Goal: Transaction & Acquisition: Obtain resource

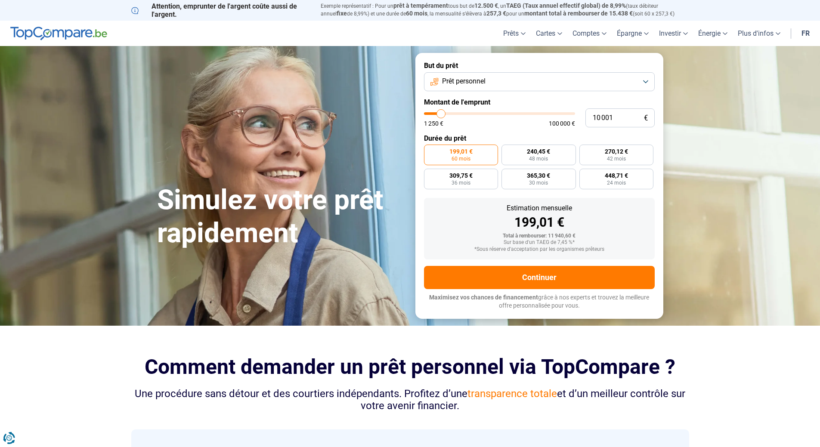
click at [506, 79] on button "Prêt personnel" at bounding box center [539, 81] width 231 height 19
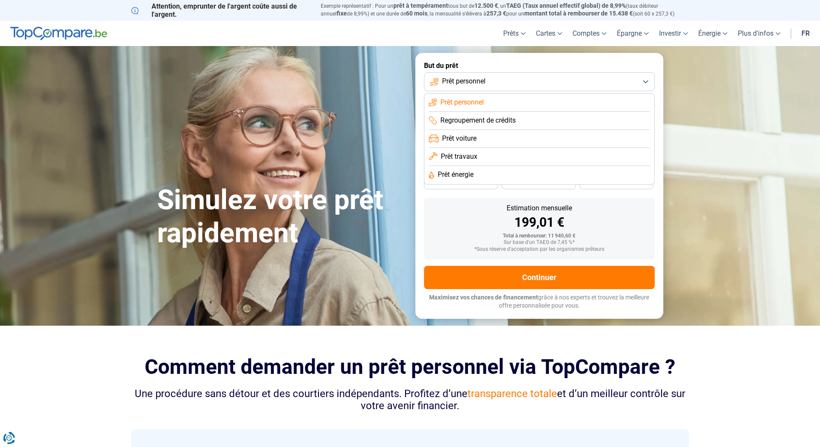
click at [506, 79] on button "Prêt personnel" at bounding box center [539, 81] width 231 height 19
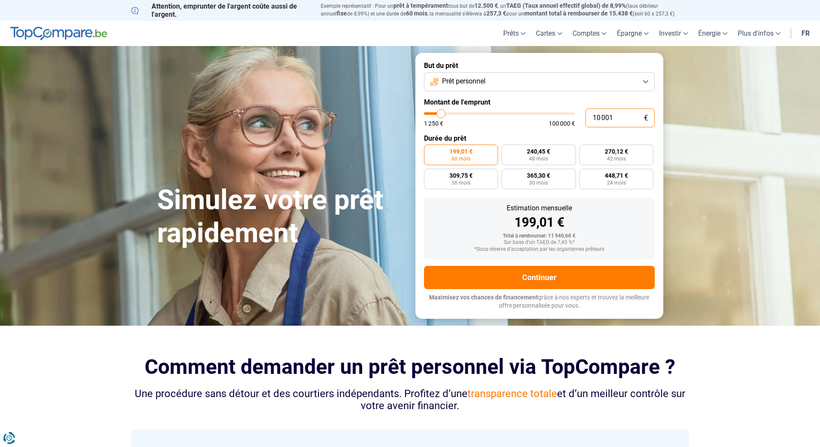
drag, startPoint x: 634, startPoint y: 116, endPoint x: 523, endPoint y: 115, distance: 111.0
click at [519, 115] on div "10 001 € 1 250 € 100 000 €" at bounding box center [539, 117] width 231 height 19
type input "10000"
radio input "true"
type input "3"
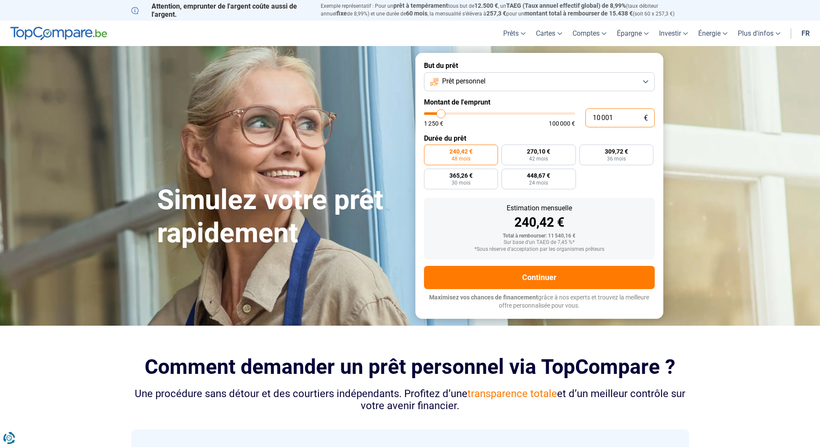
type input "1250"
type input "36"
type input "1250"
type input "368"
type input "1250"
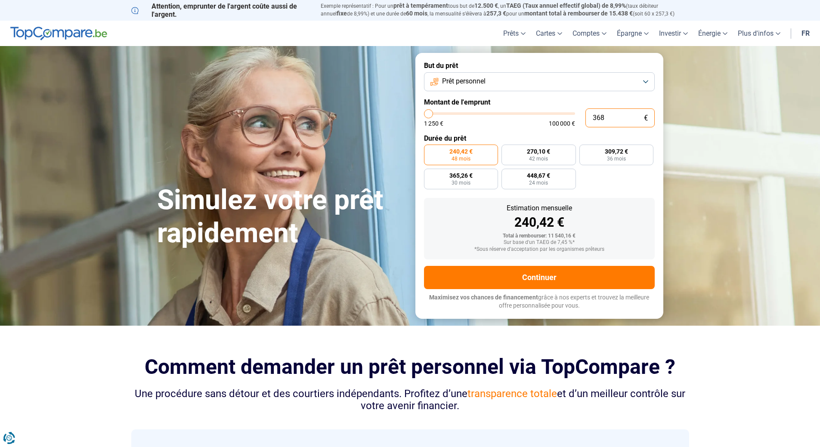
type input "3 680"
type input "3750"
type input "36 800"
type input "36750"
type input "36 800"
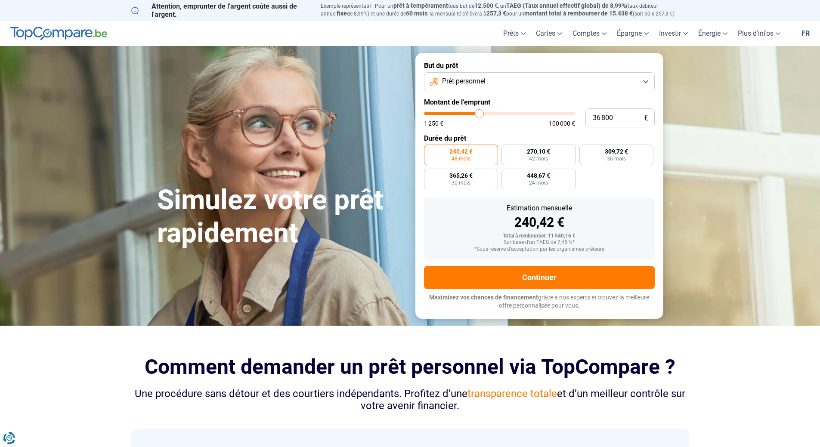
type input "36750"
radio input "false"
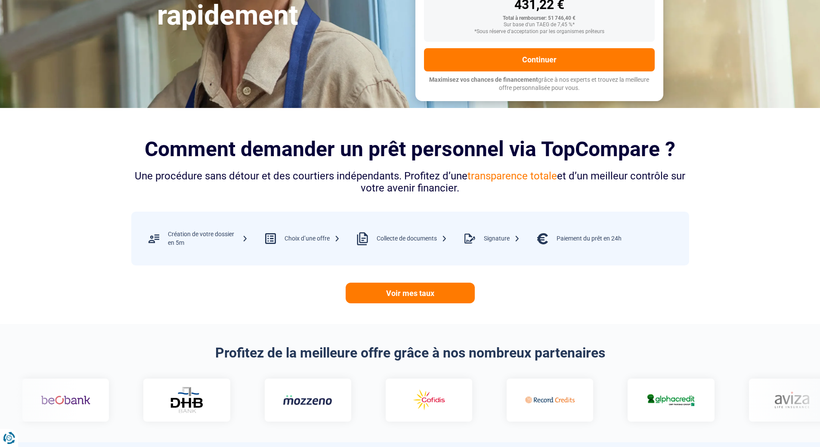
scroll to position [258, 0]
